Goal: Transaction & Acquisition: Purchase product/service

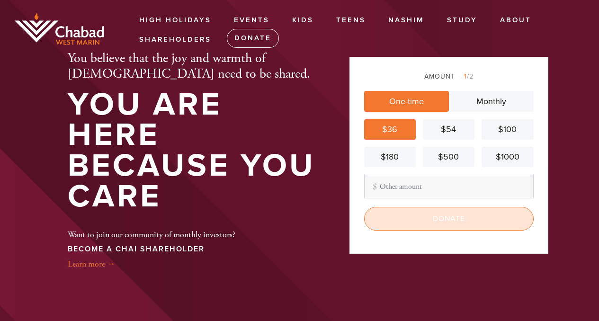
click at [392, 219] on input "Donate" at bounding box center [449, 219] width 170 height 24
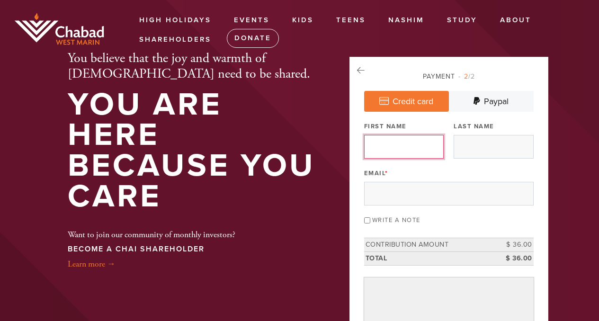
click at [408, 145] on input "First Name" at bounding box center [404, 147] width 80 height 24
type input "Ahria"
type input "Wolf"
type input "ahriawolf1@gmail.com"
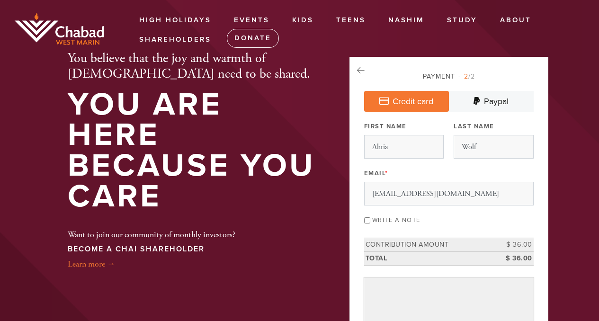
click at [368, 221] on input "Write a note" at bounding box center [367, 220] width 6 height 6
checkbox input "true"
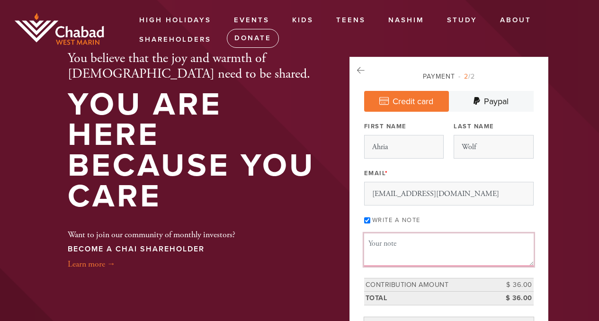
click at [381, 244] on textarea "Message or dedication" at bounding box center [449, 249] width 170 height 32
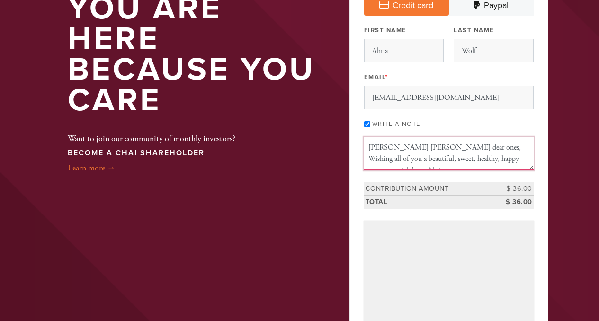
scroll to position [104, 0]
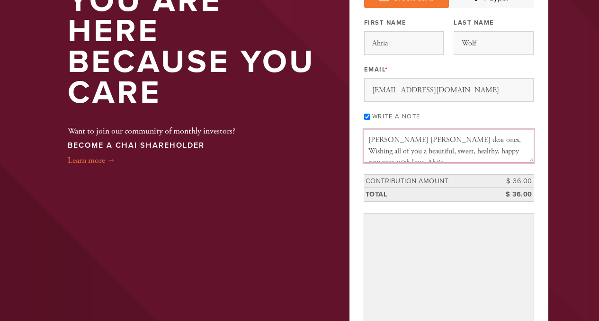
type textarea "Shana Tova dear ones, Wishing all of you a beautiful, sweet, healthy, happy new…"
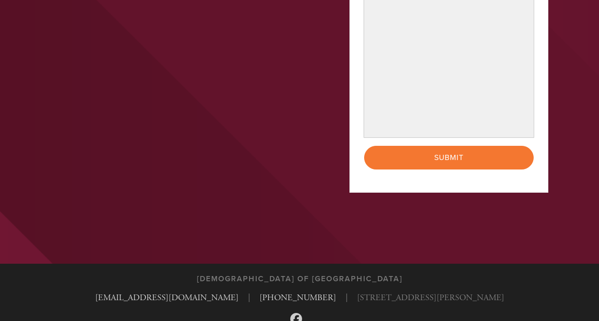
scroll to position [365, 0]
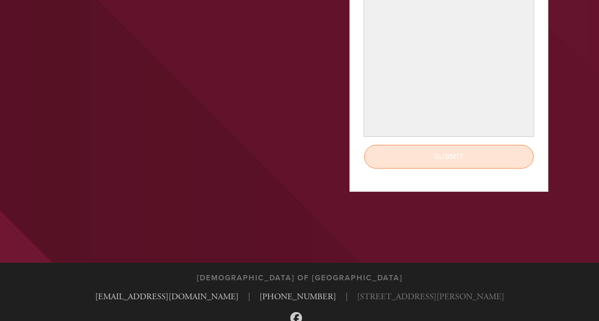
click at [444, 154] on input "Submit" at bounding box center [449, 157] width 170 height 24
click at [392, 151] on input "Submit" at bounding box center [449, 157] width 170 height 24
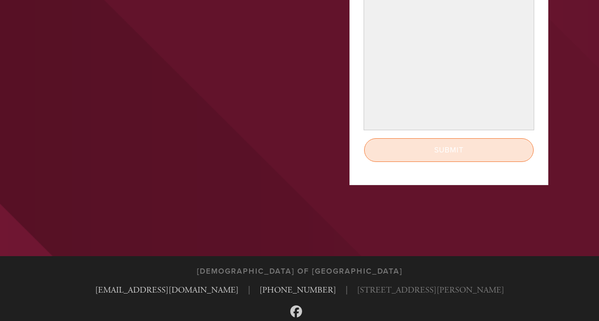
click at [424, 147] on input "Submit" at bounding box center [449, 150] width 170 height 24
click at [424, 148] on input "Submit" at bounding box center [449, 150] width 170 height 24
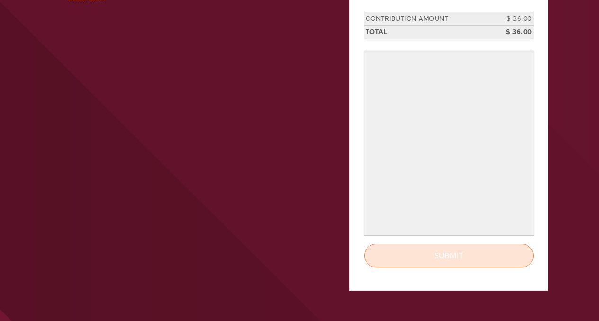
scroll to position [256, 0]
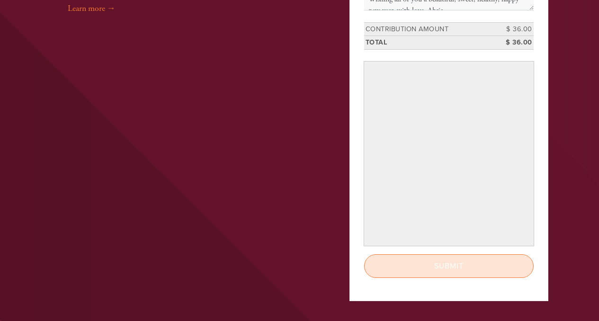
click at [434, 265] on input "Submit" at bounding box center [449, 266] width 170 height 24
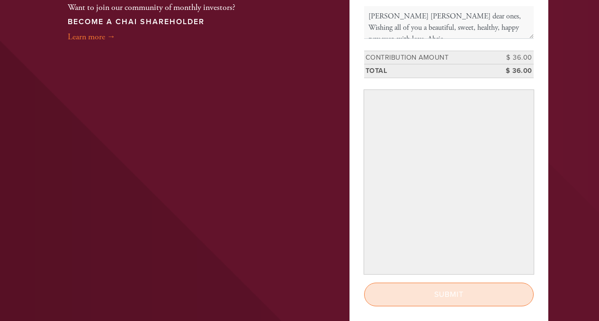
scroll to position [232, 0]
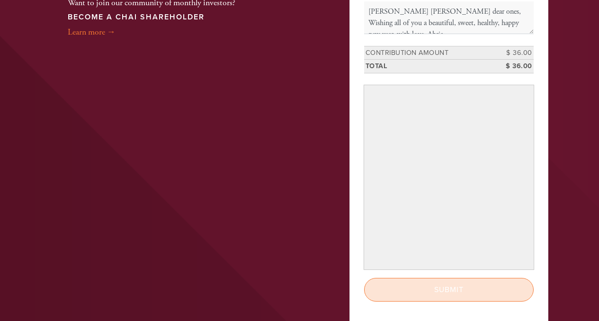
click at [420, 295] on input "Submit" at bounding box center [449, 290] width 170 height 24
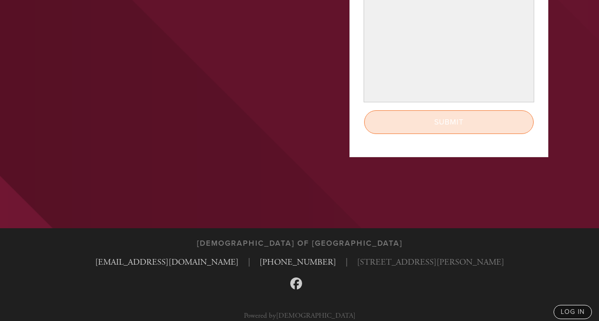
scroll to position [408, 0]
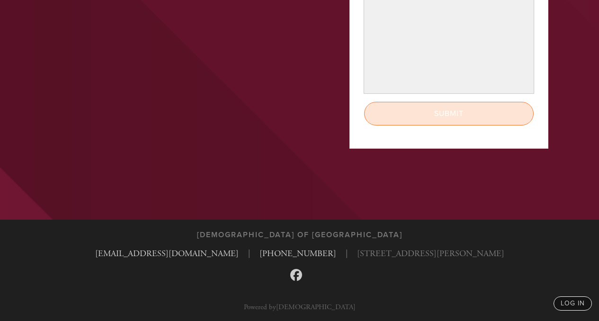
click at [437, 112] on input "Submit" at bounding box center [449, 114] width 170 height 24
